Goal: Transaction & Acquisition: Subscribe to service/newsletter

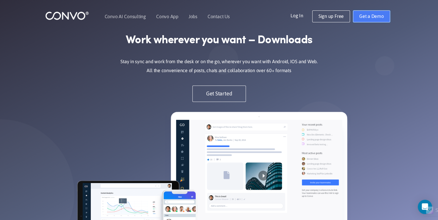
click at [376, 15] on link "Get a Demo" at bounding box center [371, 16] width 37 height 12
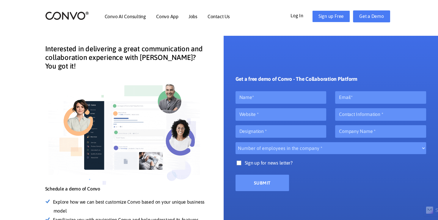
click at [327, 15] on link "Sign up Free" at bounding box center [332, 16] width 38 height 12
